Goal: Contribute content: Add original content to the website for others to see

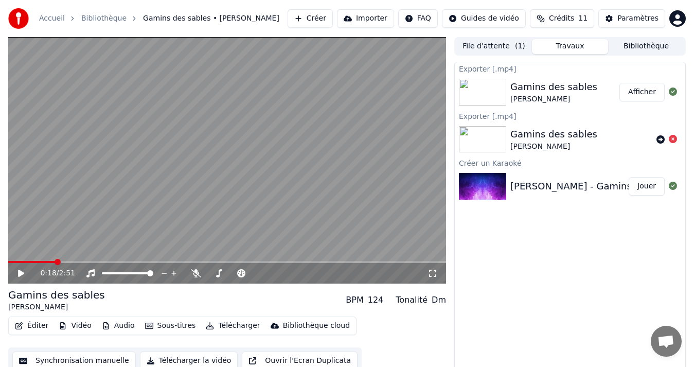
scroll to position [7, 0]
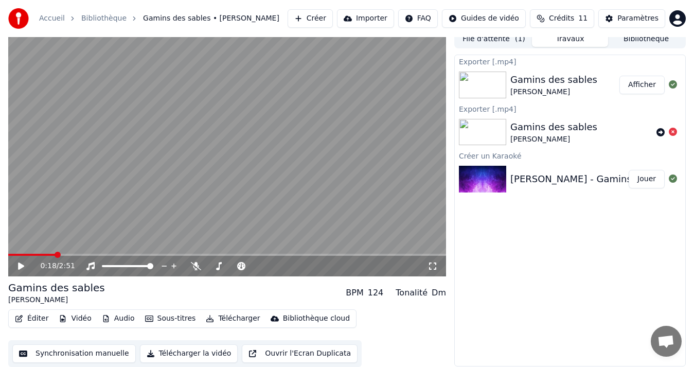
click at [650, 87] on button "Afficher" at bounding box center [641, 85] width 45 height 19
click at [110, 162] on video at bounding box center [227, 153] width 438 height 246
click at [266, 181] on video at bounding box center [227, 153] width 438 height 246
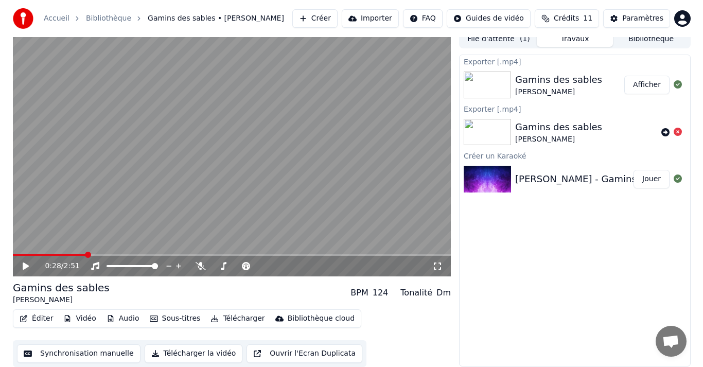
scroll to position [0, 0]
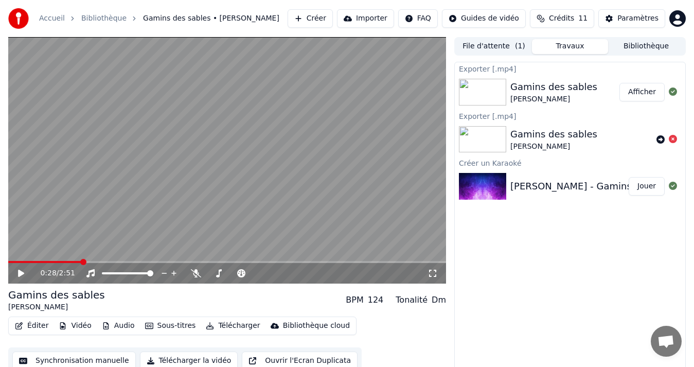
click at [35, 325] on button "Éditer" at bounding box center [32, 325] width 42 height 14
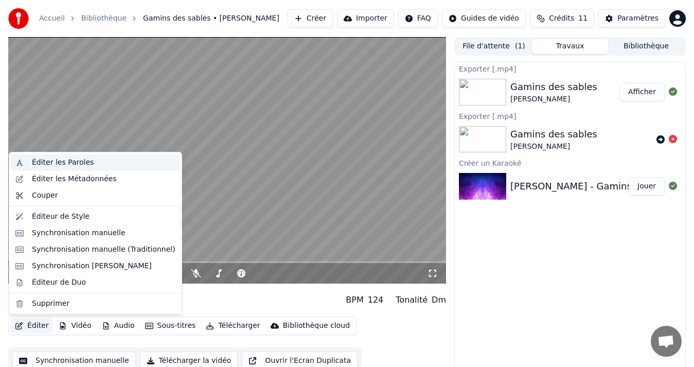
click at [79, 163] on div "Éditer les Paroles" at bounding box center [63, 162] width 62 height 10
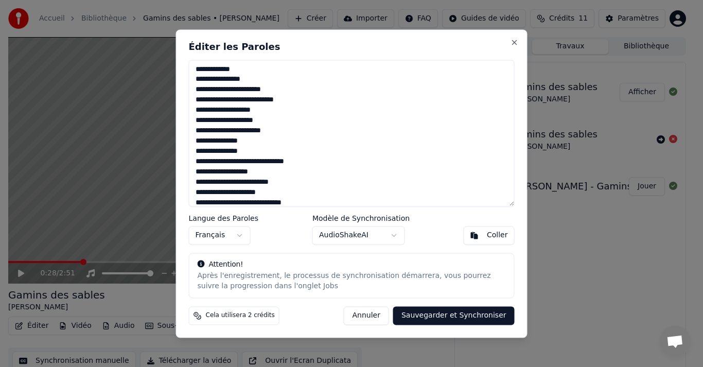
click at [194, 69] on textarea at bounding box center [352, 133] width 326 height 147
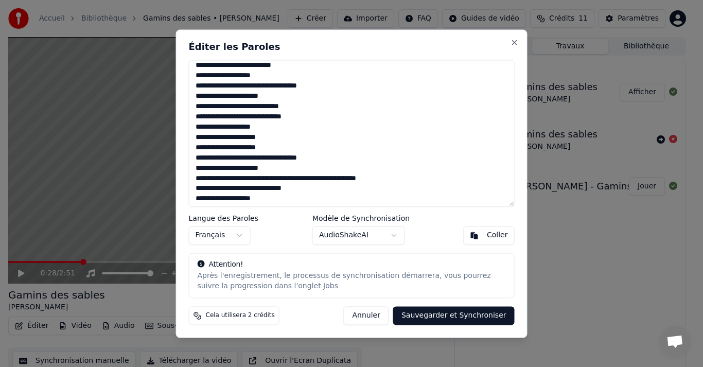
scroll to position [613, 0]
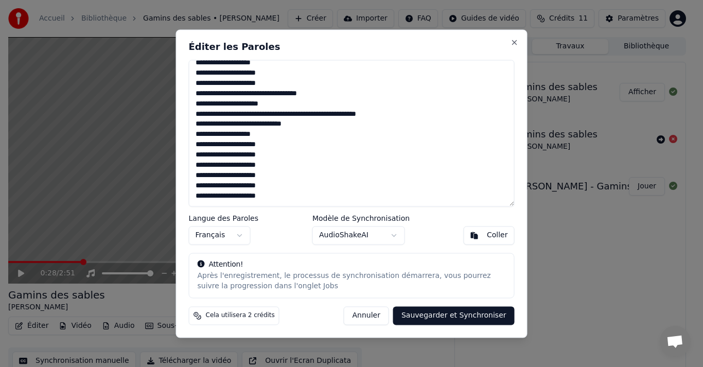
drag, startPoint x: 194, startPoint y: 69, endPoint x: 445, endPoint y: 253, distance: 310.7
click at [445, 253] on div "Éditer les Paroles Langue des Paroles Français Modèle de Synchronisation AudioS…" at bounding box center [351, 183] width 351 height 308
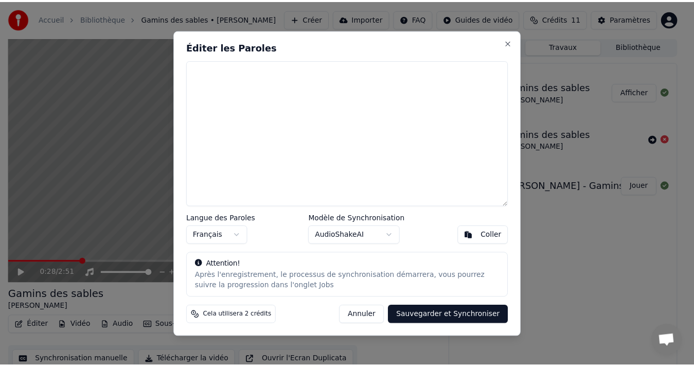
scroll to position [0, 0]
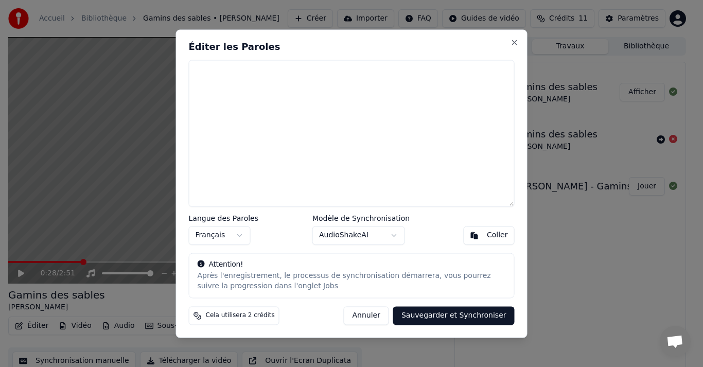
click at [485, 229] on button "Coller" at bounding box center [488, 235] width 51 height 19
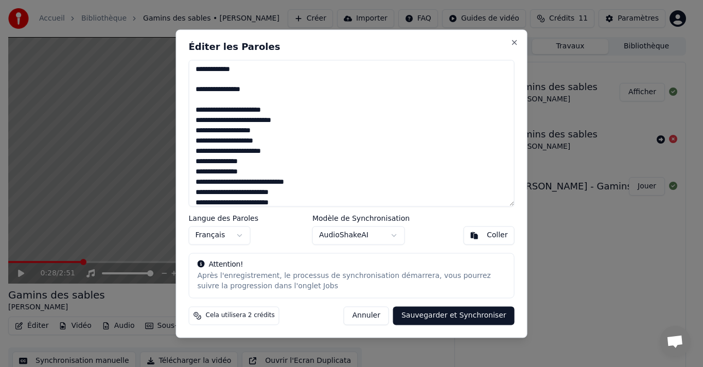
click at [462, 312] on button "Sauvegarder et Synchroniser" at bounding box center [453, 315] width 121 height 19
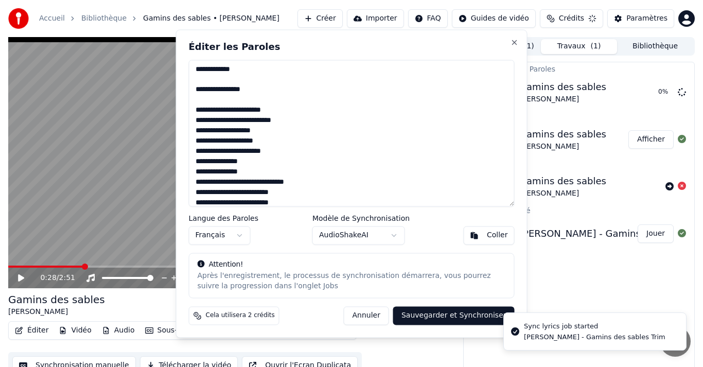
type textarea "**********"
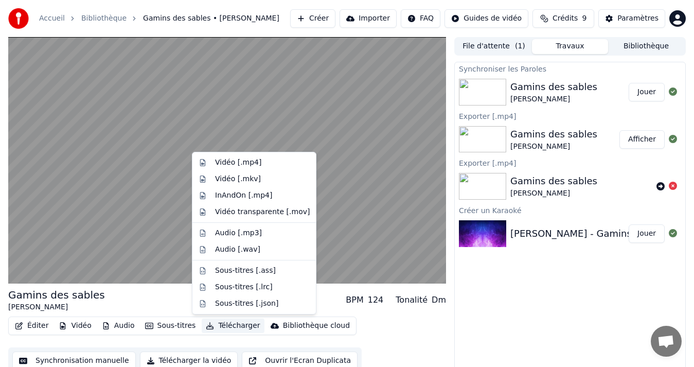
click at [230, 326] on button "Télécharger" at bounding box center [233, 325] width 62 height 14
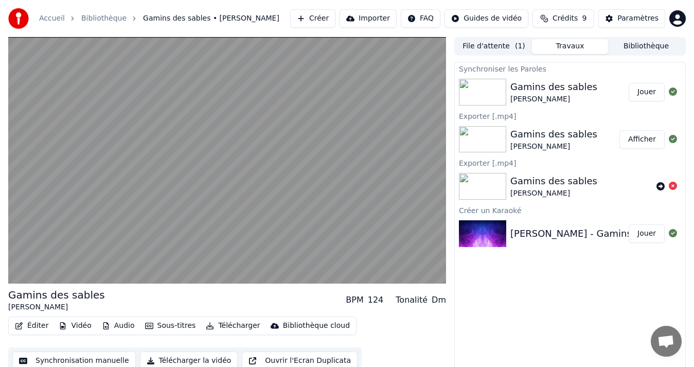
click at [182, 361] on button "Télécharger la vidéo" at bounding box center [189, 360] width 98 height 19
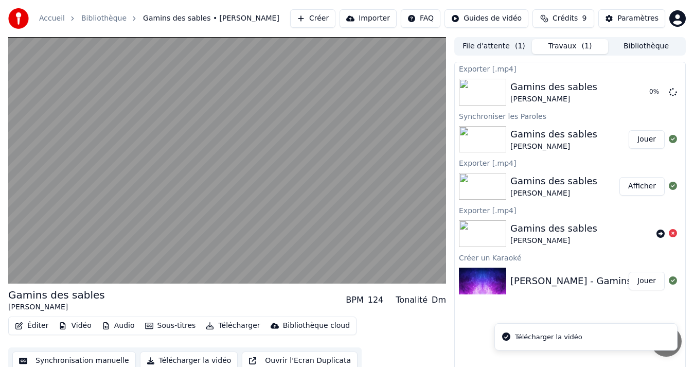
click at [188, 169] on video at bounding box center [227, 160] width 438 height 246
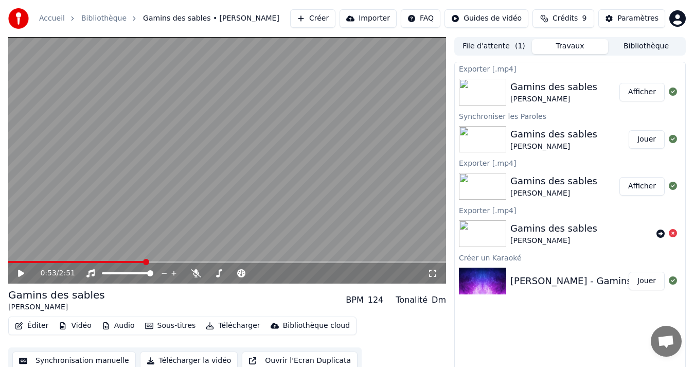
click at [195, 155] on video at bounding box center [227, 160] width 438 height 246
click at [228, 172] on video at bounding box center [227, 160] width 438 height 246
click at [493, 97] on img at bounding box center [482, 92] width 47 height 27
click at [641, 93] on button "Afficher" at bounding box center [641, 92] width 45 height 19
click at [12, 261] on span at bounding box center [10, 262] width 5 height 2
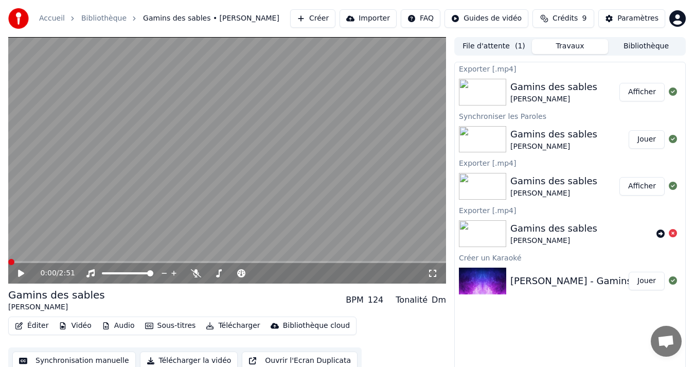
click at [8, 262] on span at bounding box center [8, 262] width 0 height 2
click at [19, 272] on icon at bounding box center [21, 273] width 6 height 7
click at [195, 273] on icon at bounding box center [196, 273] width 10 height 8
click at [212, 272] on span at bounding box center [209, 273] width 5 height 2
click at [213, 276] on span at bounding box center [216, 273] width 6 height 6
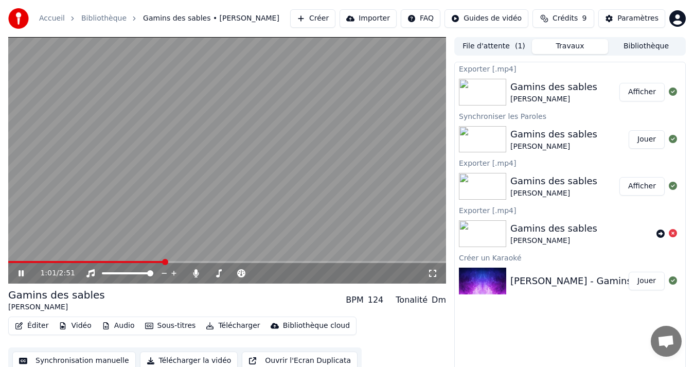
drag, startPoint x: 185, startPoint y: 166, endPoint x: 113, endPoint y: 353, distance: 200.4
click at [113, 353] on div "1:01 / 2:51 Gamins des [PERSON_NAME] BPM 124 Tonalité Dm Éditer Vidéo Audio Sou…" at bounding box center [227, 205] width 438 height 337
drag, startPoint x: 297, startPoint y: 247, endPoint x: 273, endPoint y: 243, distance: 25.1
